Goal: Task Accomplishment & Management: Use online tool/utility

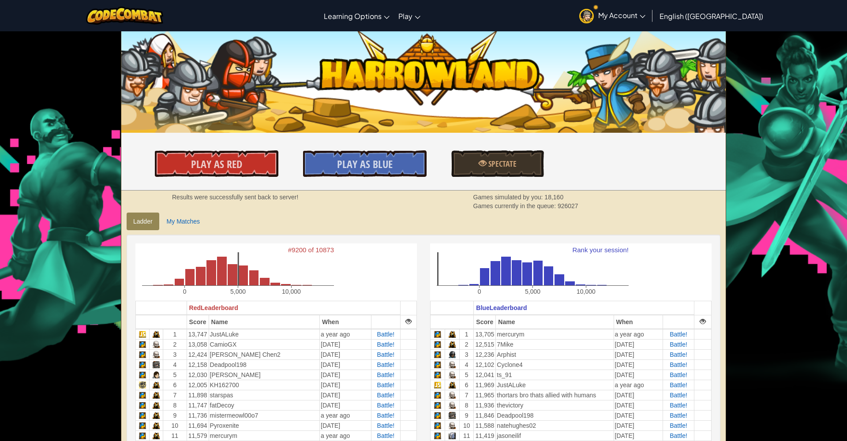
click at [146, 19] on img at bounding box center [124, 16] width 77 height 18
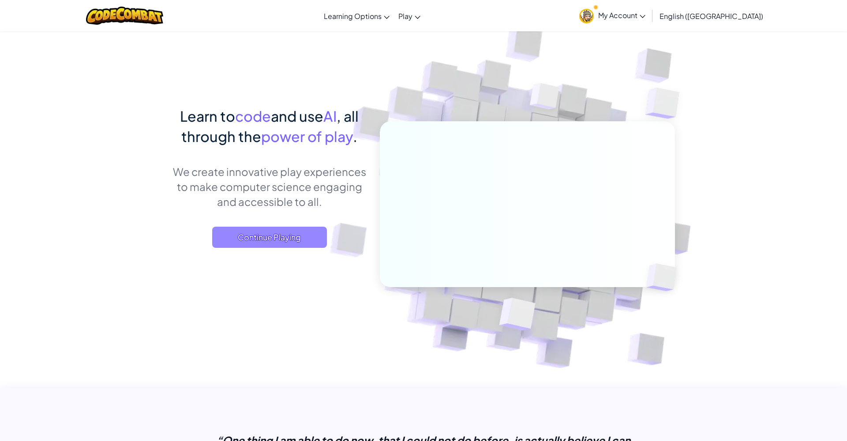
click at [247, 241] on span "Continue Playing" at bounding box center [269, 237] width 115 height 21
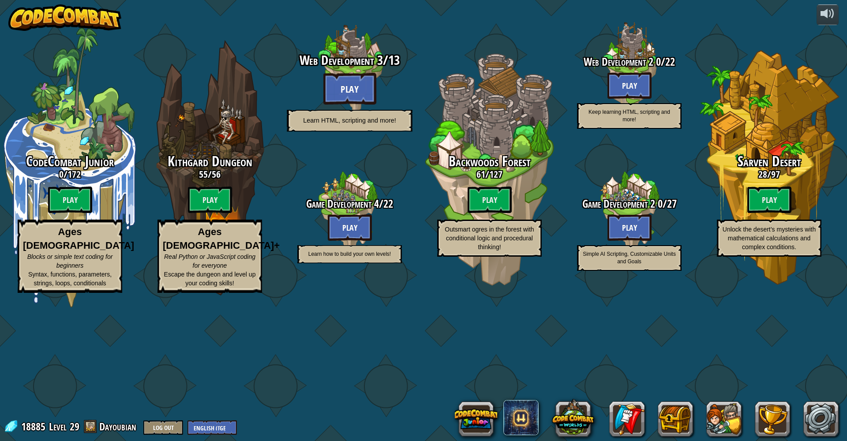
click at [357, 105] on button "Play" at bounding box center [349, 89] width 53 height 32
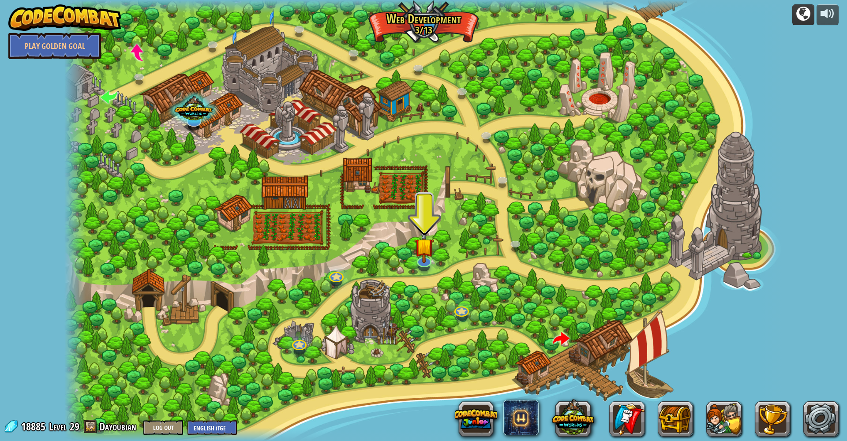
click at [801, 14] on div at bounding box center [804, 14] width 14 height 14
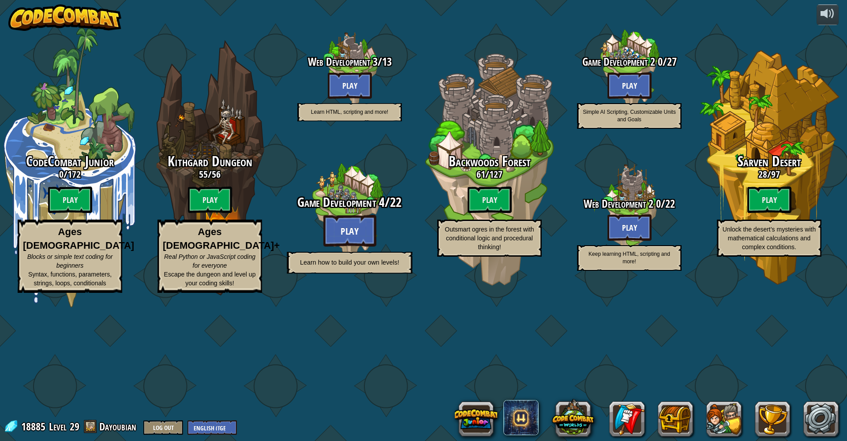
click at [331, 247] on button "Play" at bounding box center [349, 231] width 53 height 32
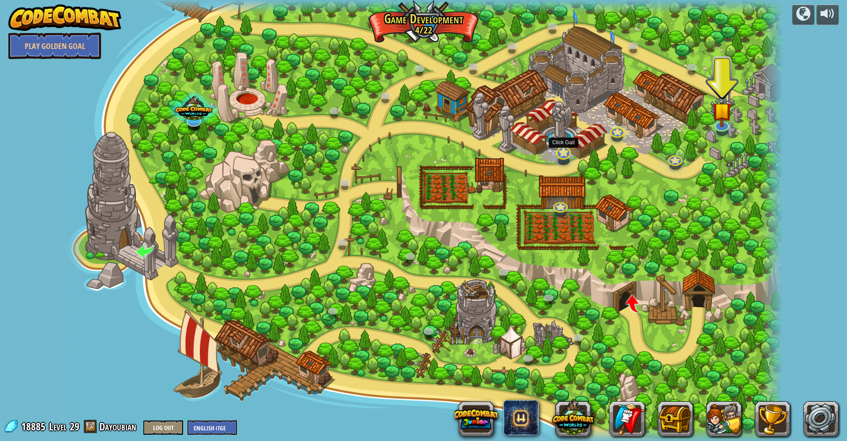
click at [570, 154] on link at bounding box center [562, 152] width 18 height 18
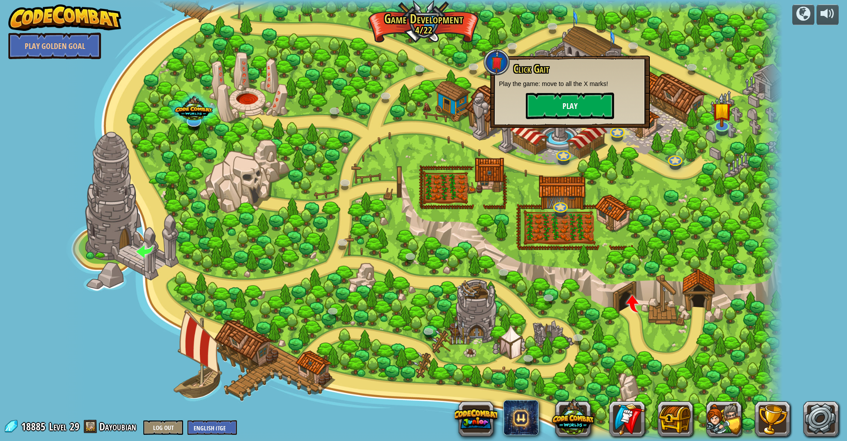
scroll to position [0, 0]
click at [559, 102] on button "Play" at bounding box center [570, 106] width 88 height 26
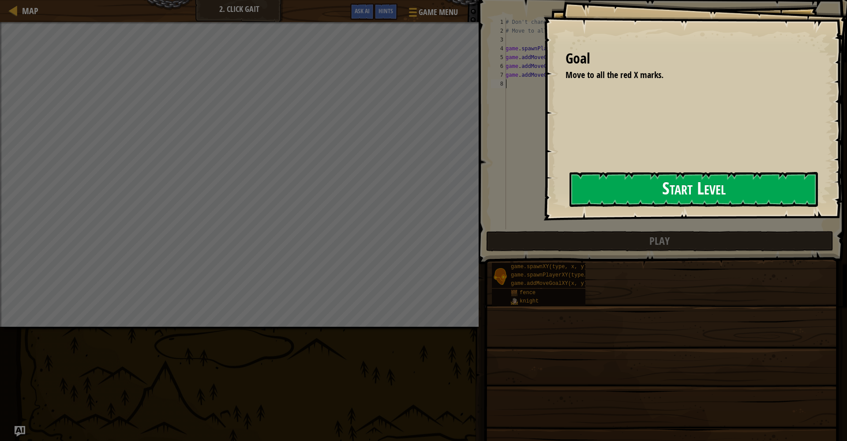
click at [584, 184] on button "Start Level" at bounding box center [694, 189] width 248 height 35
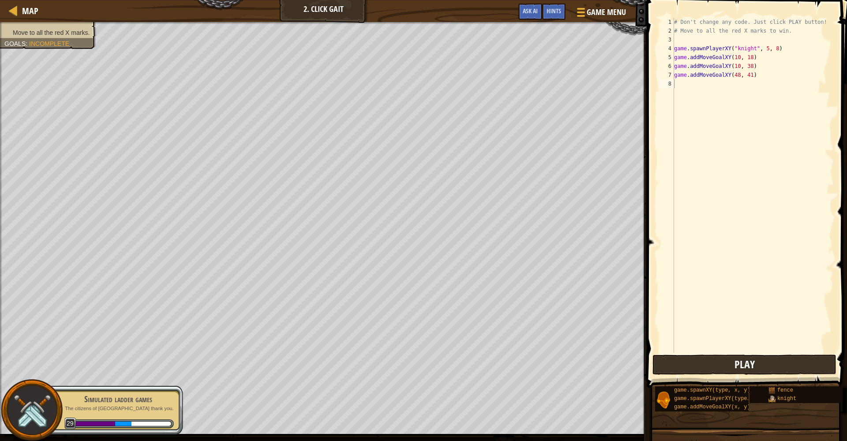
click at [741, 360] on span "Play" at bounding box center [745, 364] width 20 height 14
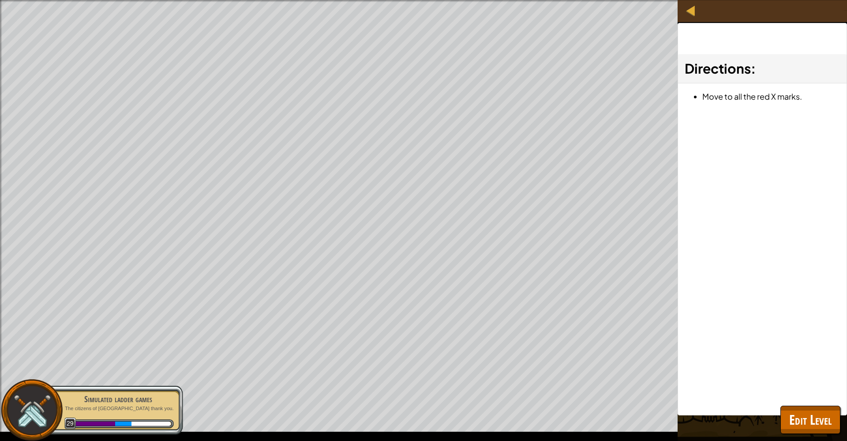
click at [808, 421] on span "Edit Level" at bounding box center [811, 420] width 42 height 18
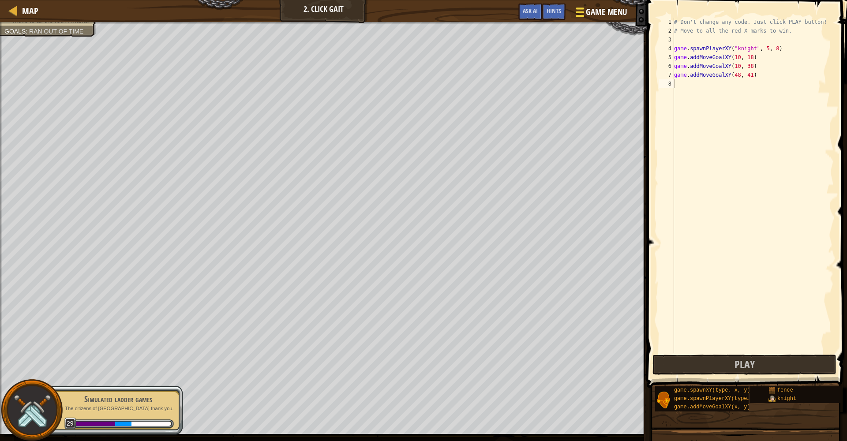
click at [586, 7] on div at bounding box center [580, 12] width 12 height 13
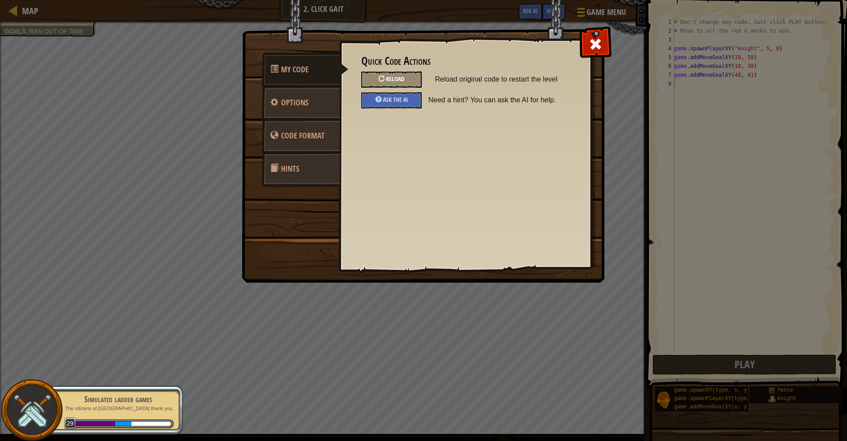
click at [399, 77] on span "Reload" at bounding box center [395, 79] width 19 height 8
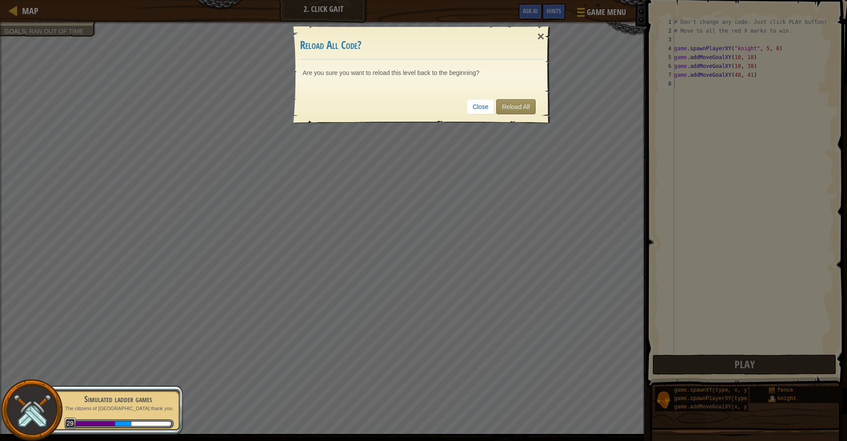
click at [505, 107] on link "Reload All" at bounding box center [515, 106] width 39 height 15
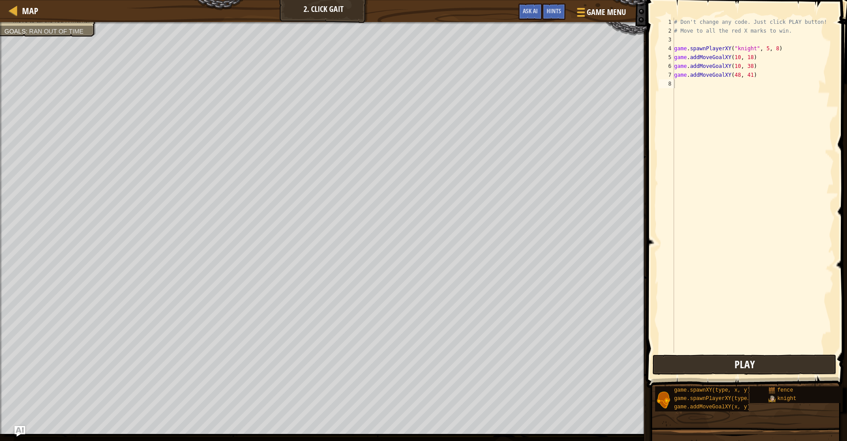
click at [680, 367] on button "Play" at bounding box center [745, 365] width 184 height 20
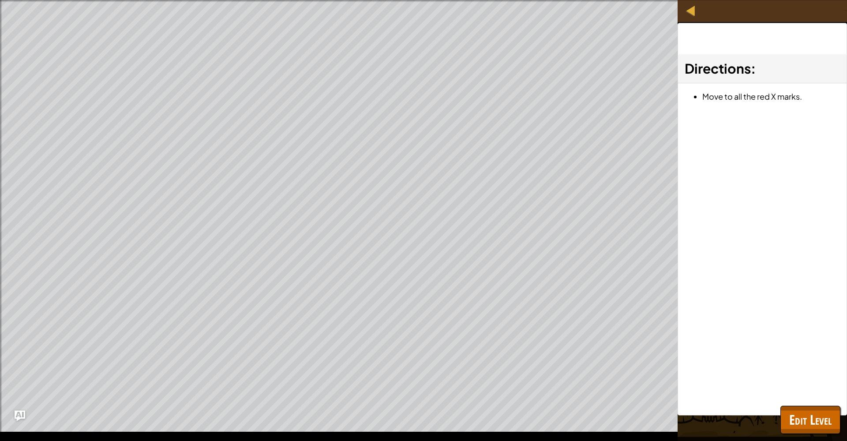
click at [783, 416] on button "Edit Level" at bounding box center [811, 420] width 60 height 28
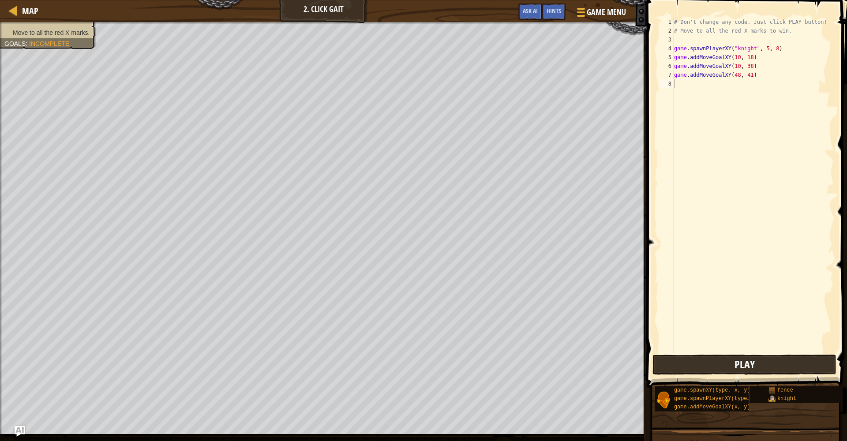
click at [709, 360] on button "Play" at bounding box center [745, 365] width 184 height 20
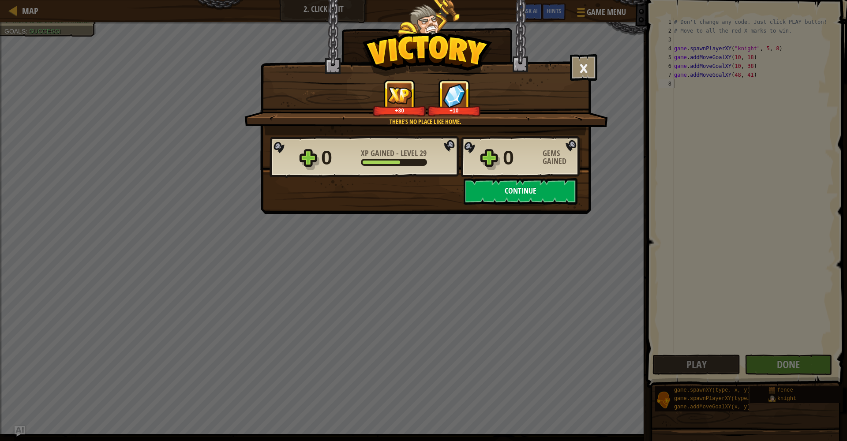
click at [512, 192] on button "Continue" at bounding box center [521, 191] width 114 height 26
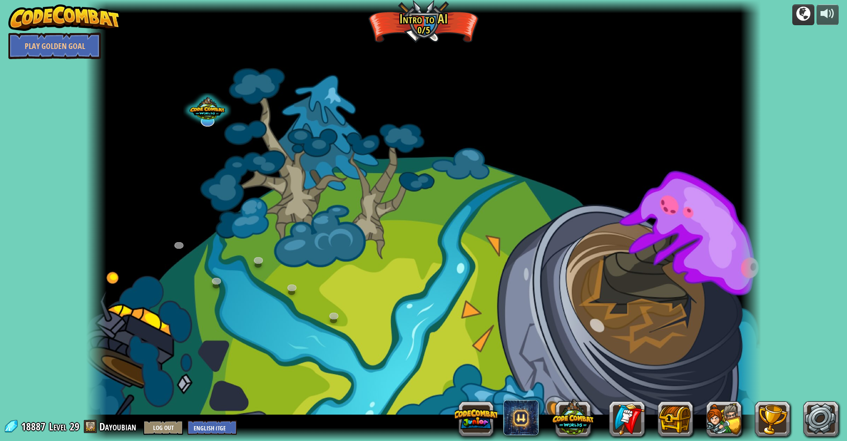
click at [808, 11] on div at bounding box center [804, 14] width 14 height 14
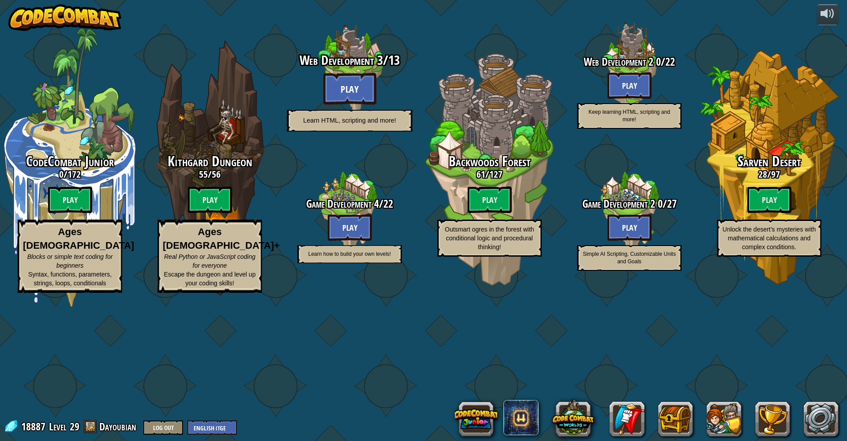
click at [335, 105] on button "Play" at bounding box center [349, 89] width 53 height 32
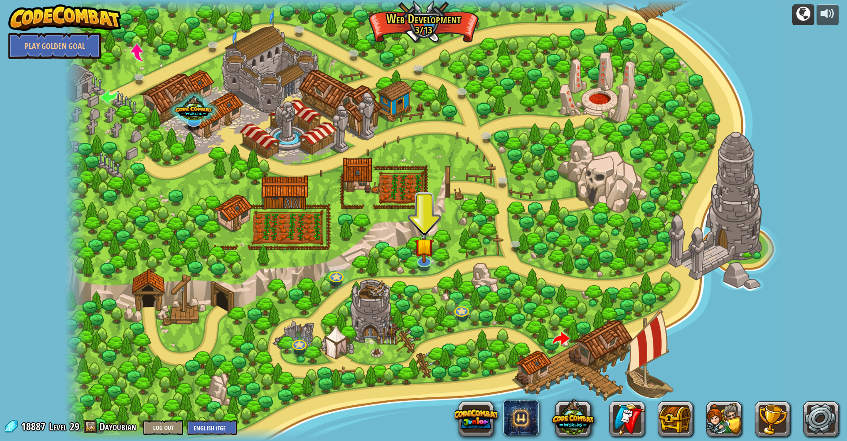
click at [812, 13] on button at bounding box center [804, 14] width 22 height 21
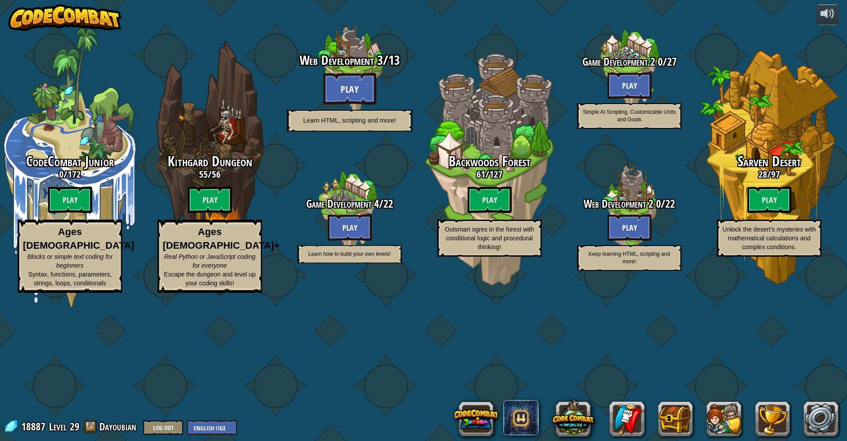
scroll to position [0, 0]
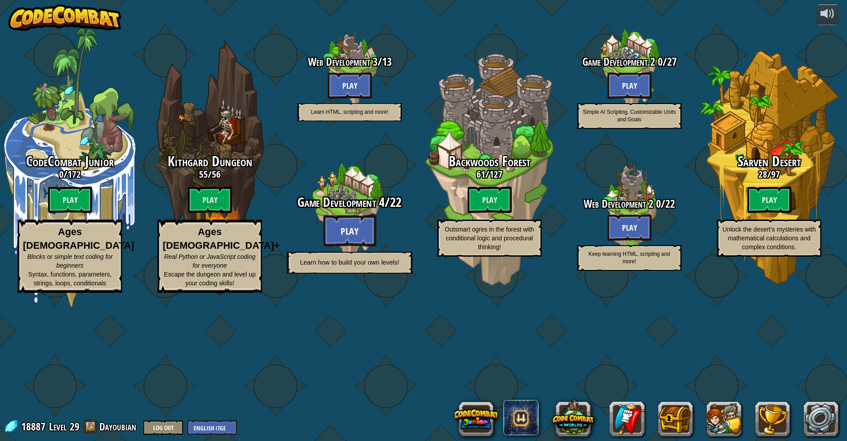
click at [337, 247] on button "Play" at bounding box center [349, 231] width 53 height 32
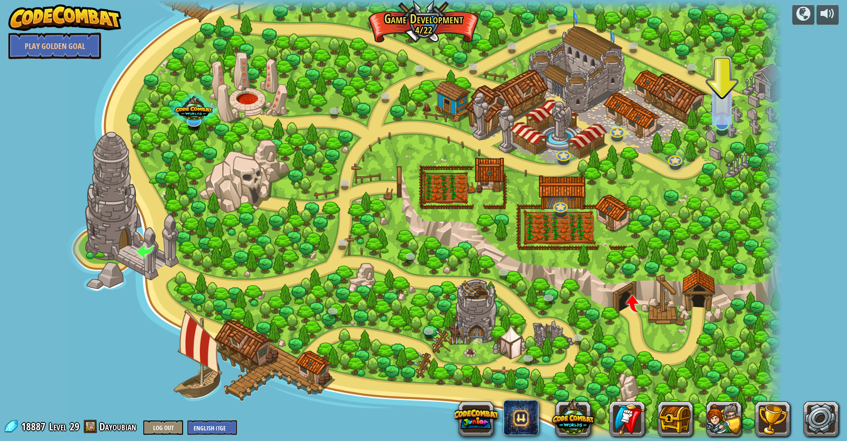
drag, startPoint x: 735, startPoint y: 129, endPoint x: 715, endPoint y: 120, distance: 22.1
click at [723, 124] on div "Crushing It (Locked) Master the art of click-combat. Vorpal Mouse (Locked) Clic…" at bounding box center [423, 220] width 718 height 441
click at [716, 120] on img at bounding box center [722, 102] width 20 height 46
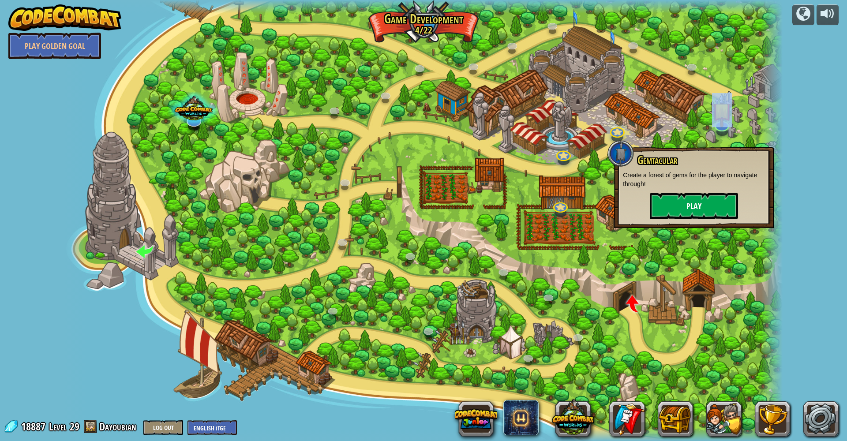
click at [684, 200] on button "Play" at bounding box center [694, 206] width 88 height 26
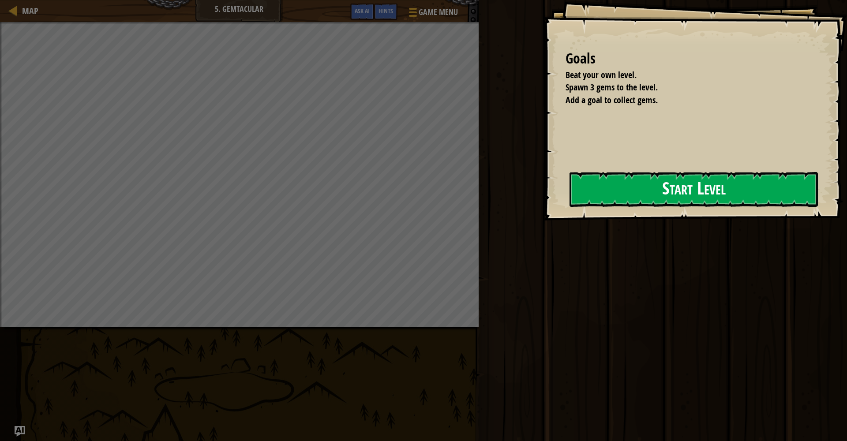
click at [606, 182] on button "Start Level" at bounding box center [694, 189] width 248 height 35
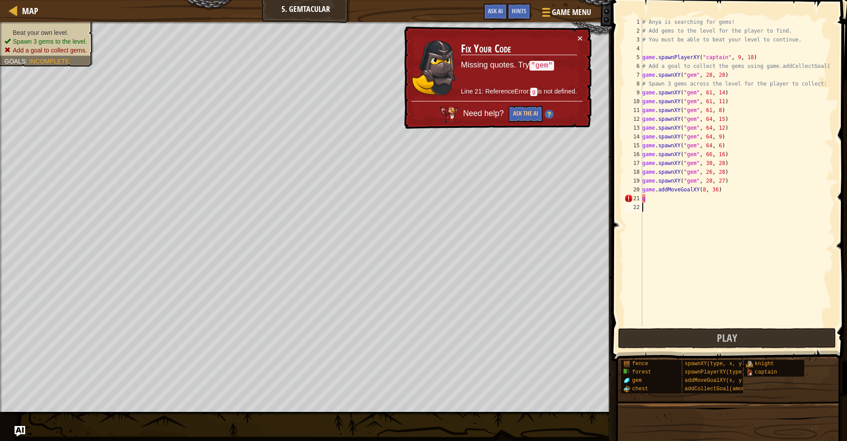
type textarea "g"
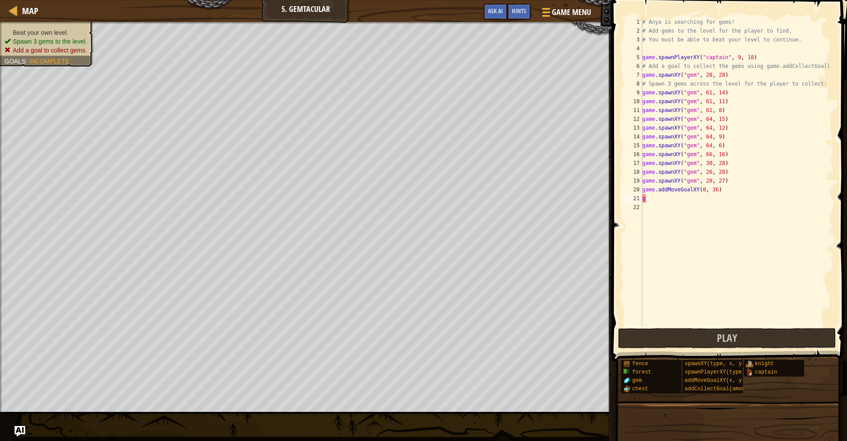
click at [658, 338] on button "Play" at bounding box center [727, 338] width 218 height 20
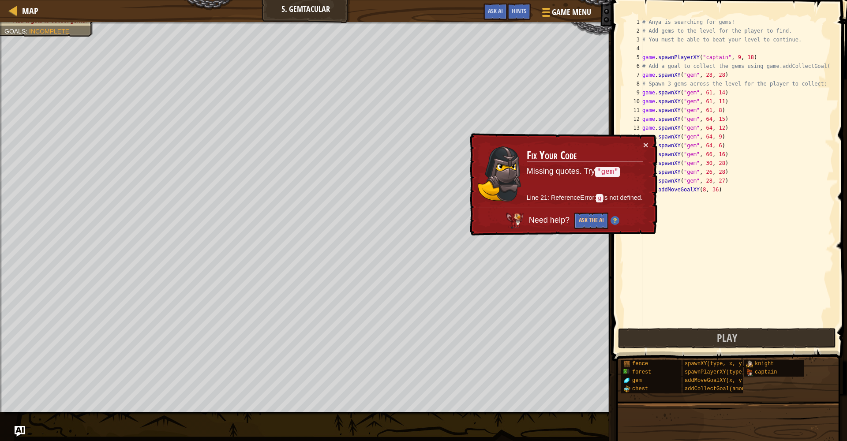
click at [644, 147] on button "×" at bounding box center [645, 144] width 5 height 9
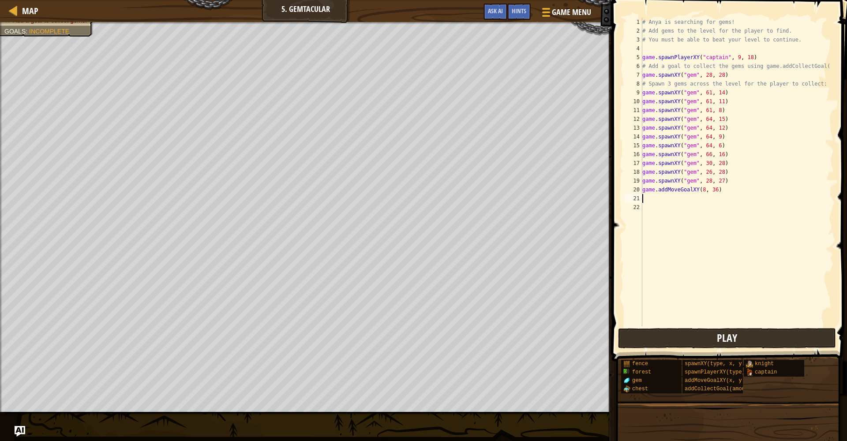
click at [655, 339] on button "Play" at bounding box center [727, 338] width 218 height 20
click at [659, 205] on div "# Anya is searching for gems! # Add gems to the level for the player to find. #…" at bounding box center [737, 181] width 193 height 327
click at [654, 196] on div "# Anya is searching for gems! # Add gems to the level for the player to find. #…" at bounding box center [737, 181] width 193 height 327
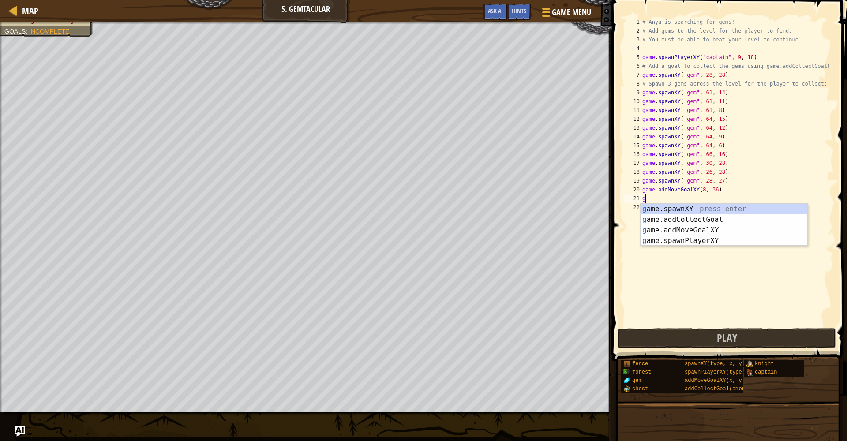
scroll to position [4, 0]
click at [664, 210] on div "g ame.spawnXY press enter g ame.addCollectGoal press enter g ame.addMoveGoalXY …" at bounding box center [724, 236] width 167 height 64
type textarea "game.spawnXY("fence", 36, 30)"
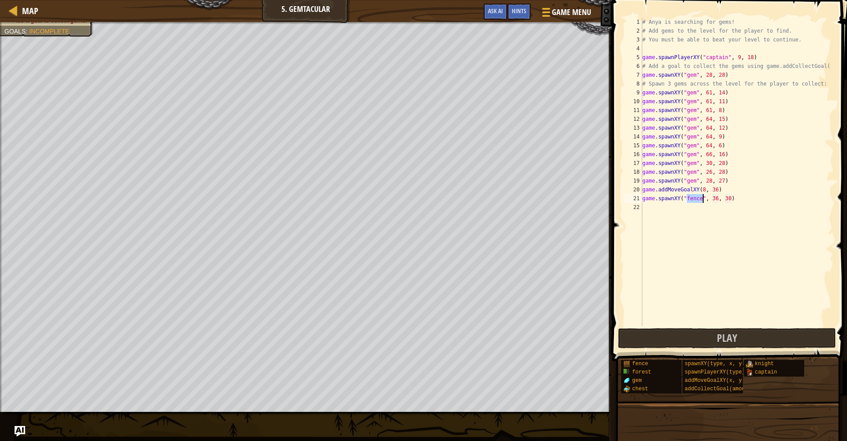
scroll to position [0, 0]
